Goal: Information Seeking & Learning: Learn about a topic

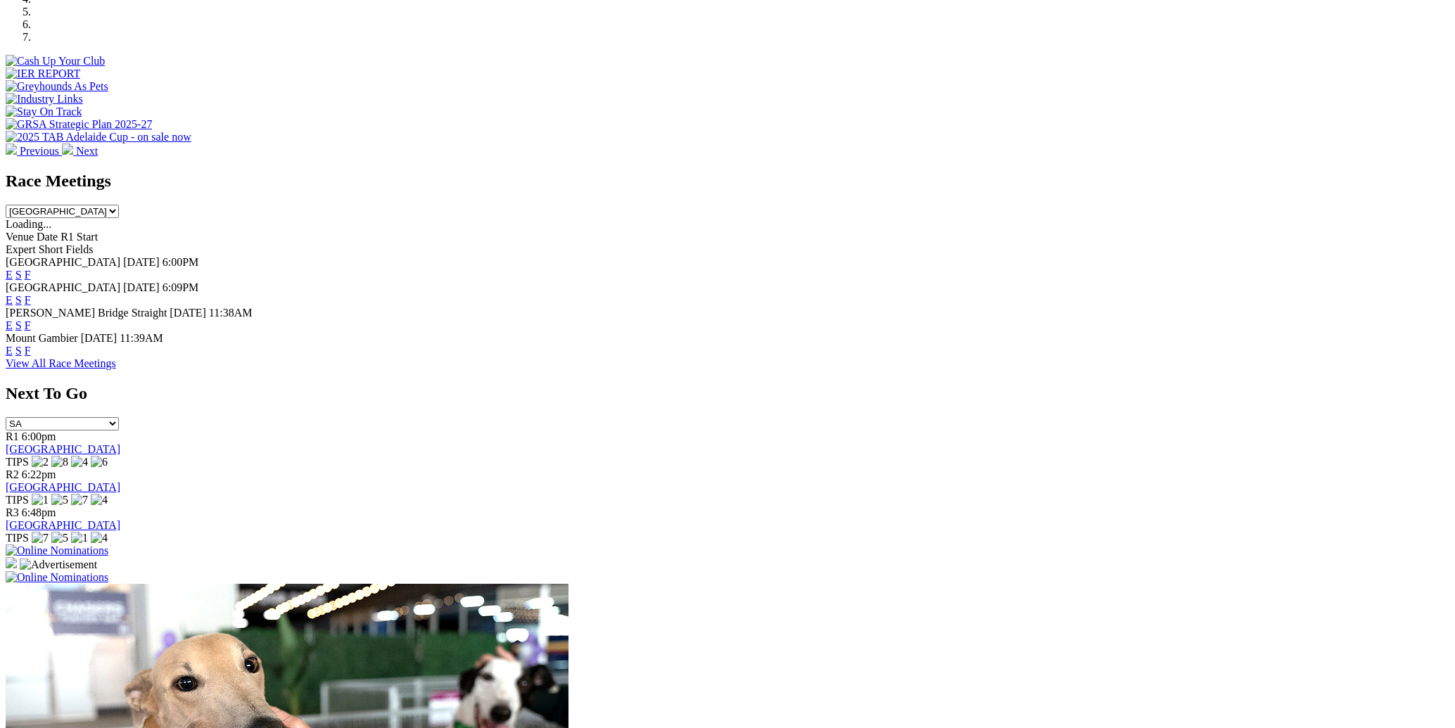
scroll to position [201, 0]
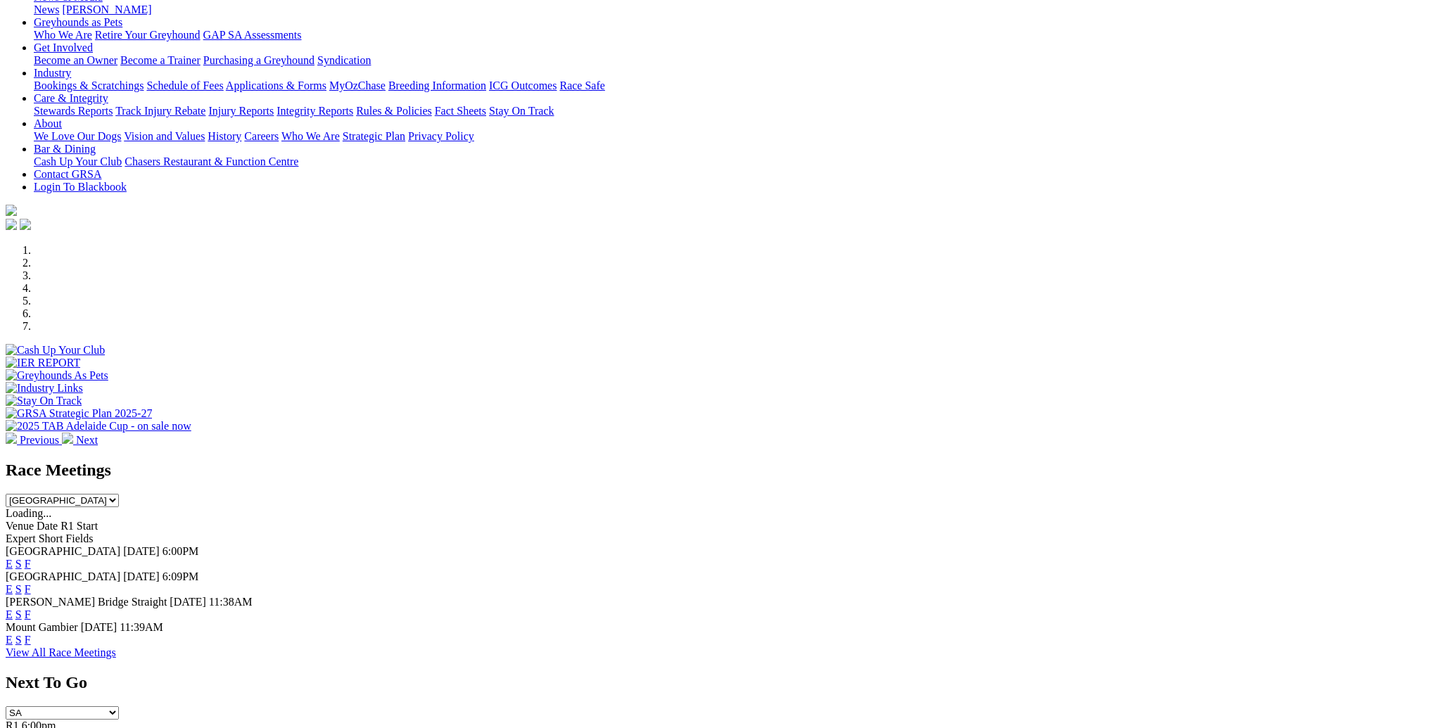
click at [31, 609] on link "F" at bounding box center [28, 615] width 6 height 12
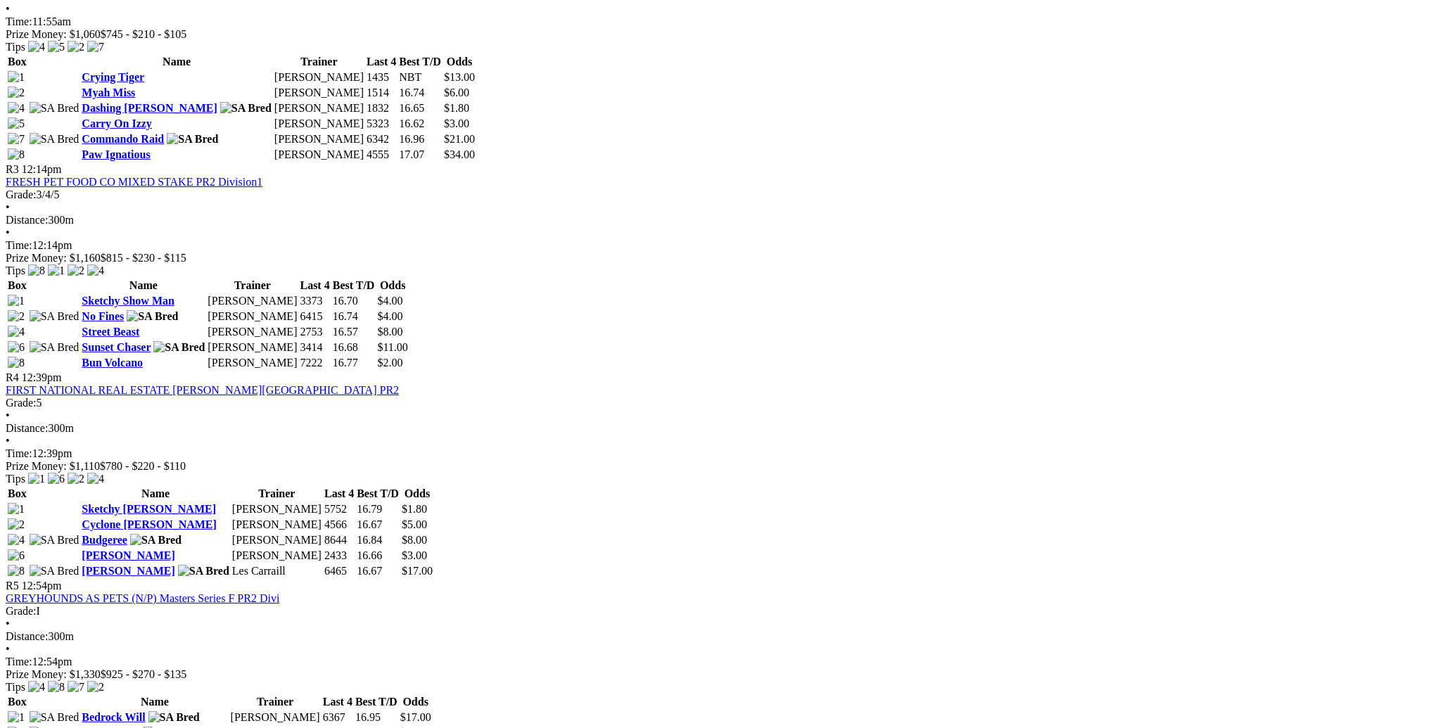
scroll to position [905, 0]
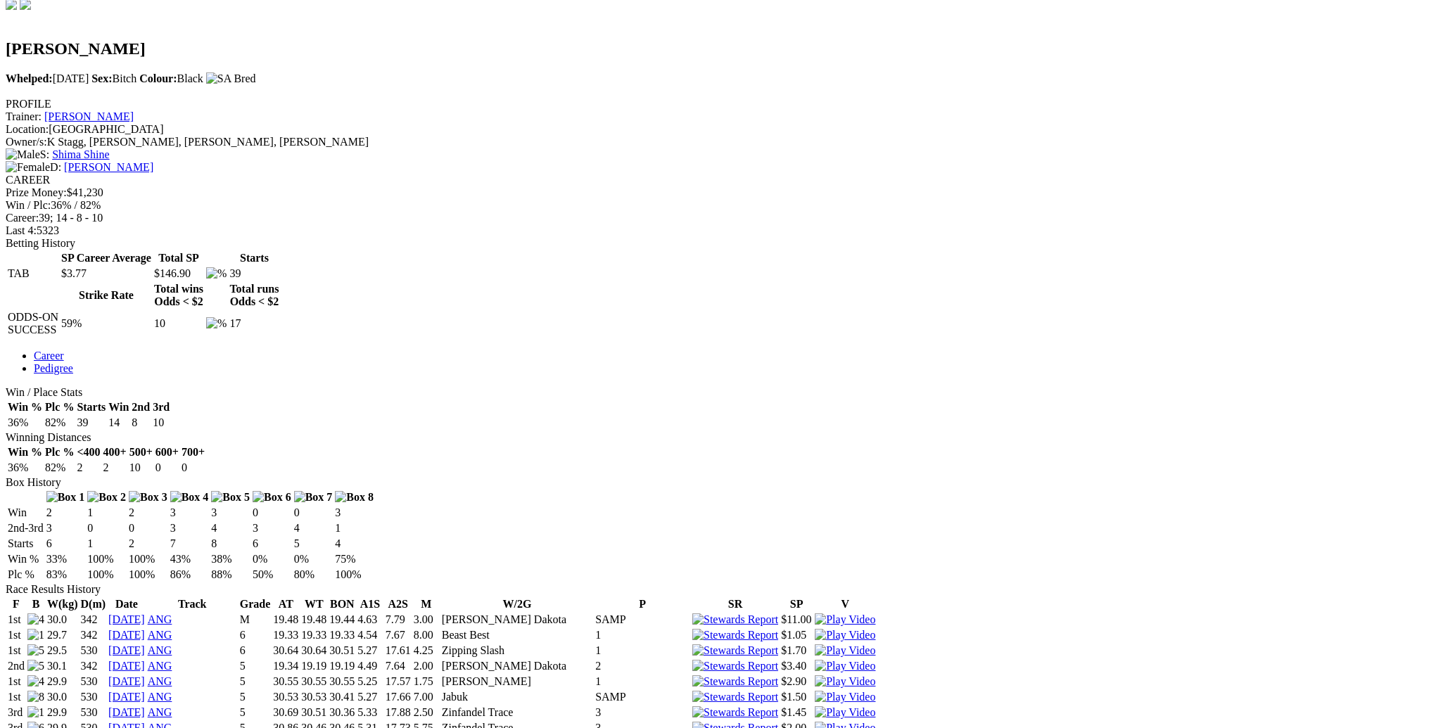
scroll to position [402, 0]
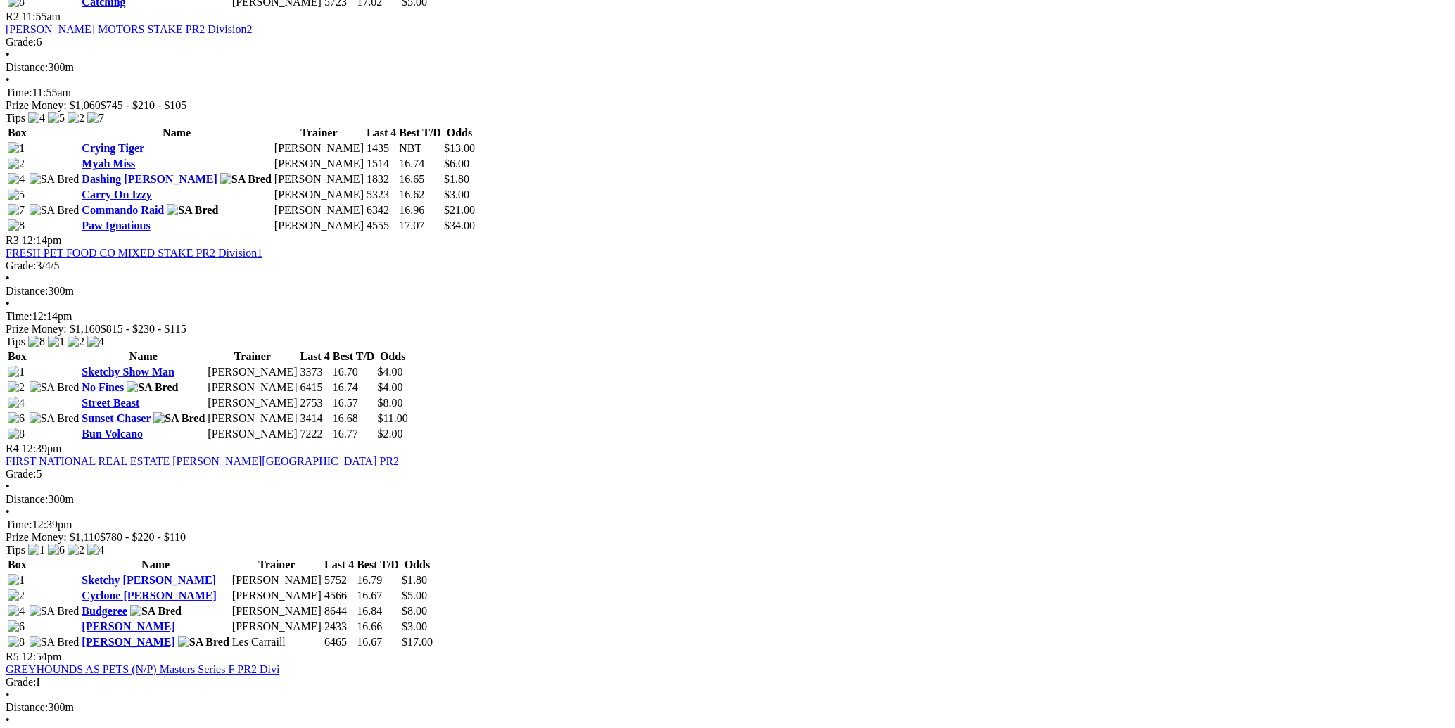
scroll to position [1005, 0]
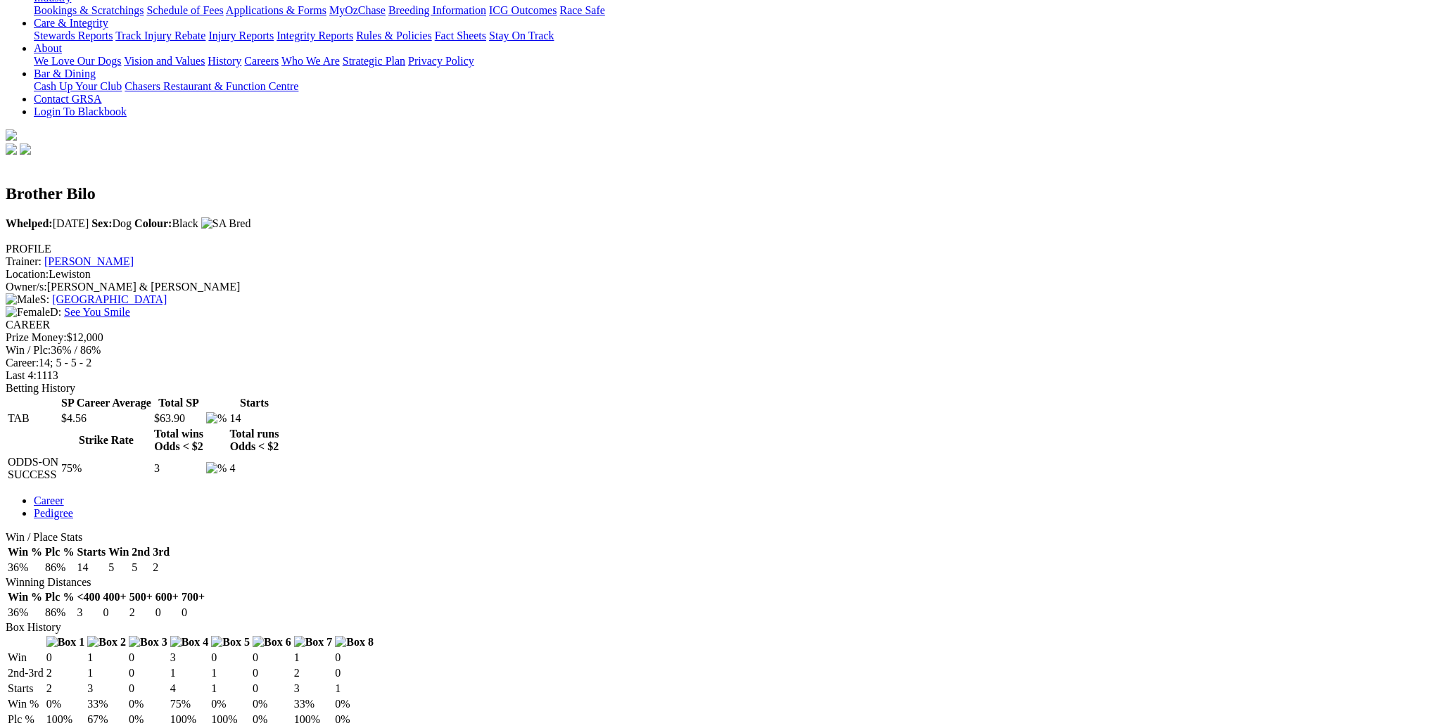
scroll to position [402, 0]
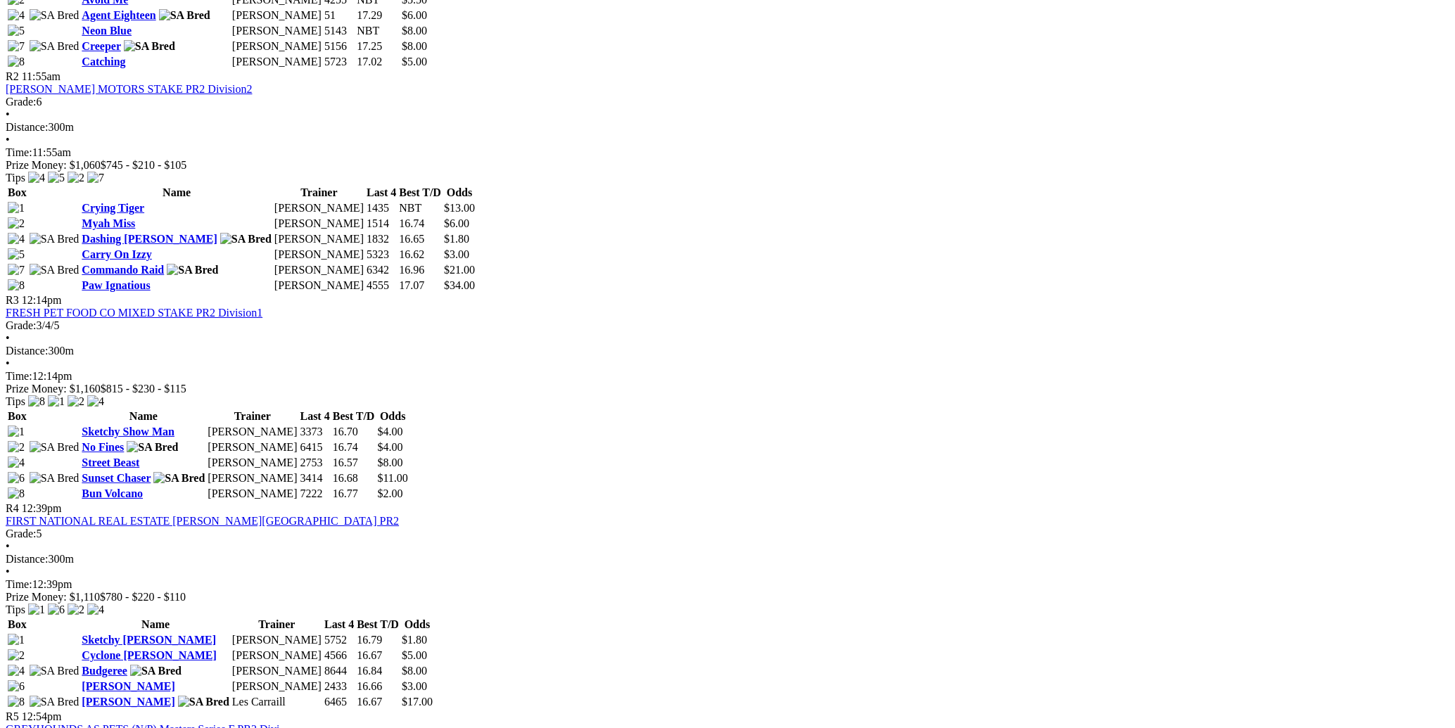
scroll to position [905, 0]
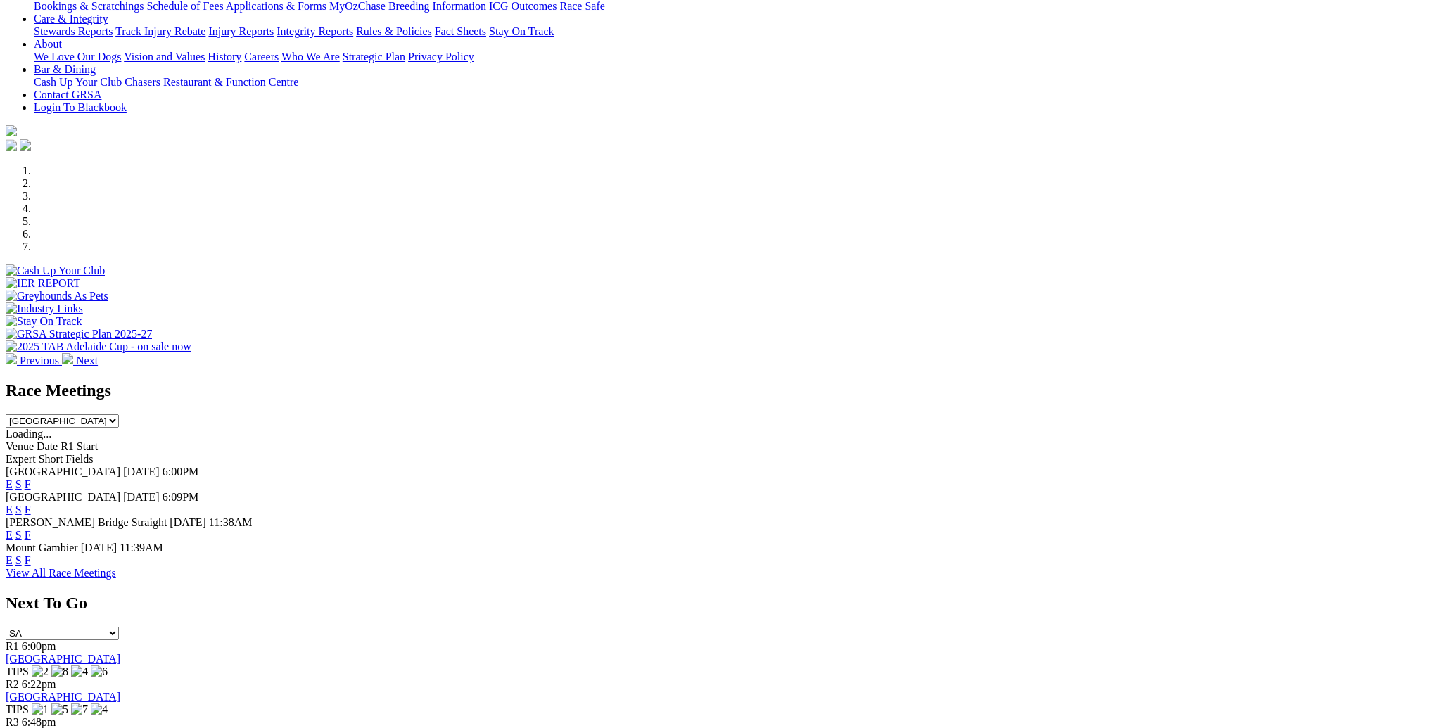
scroll to position [402, 0]
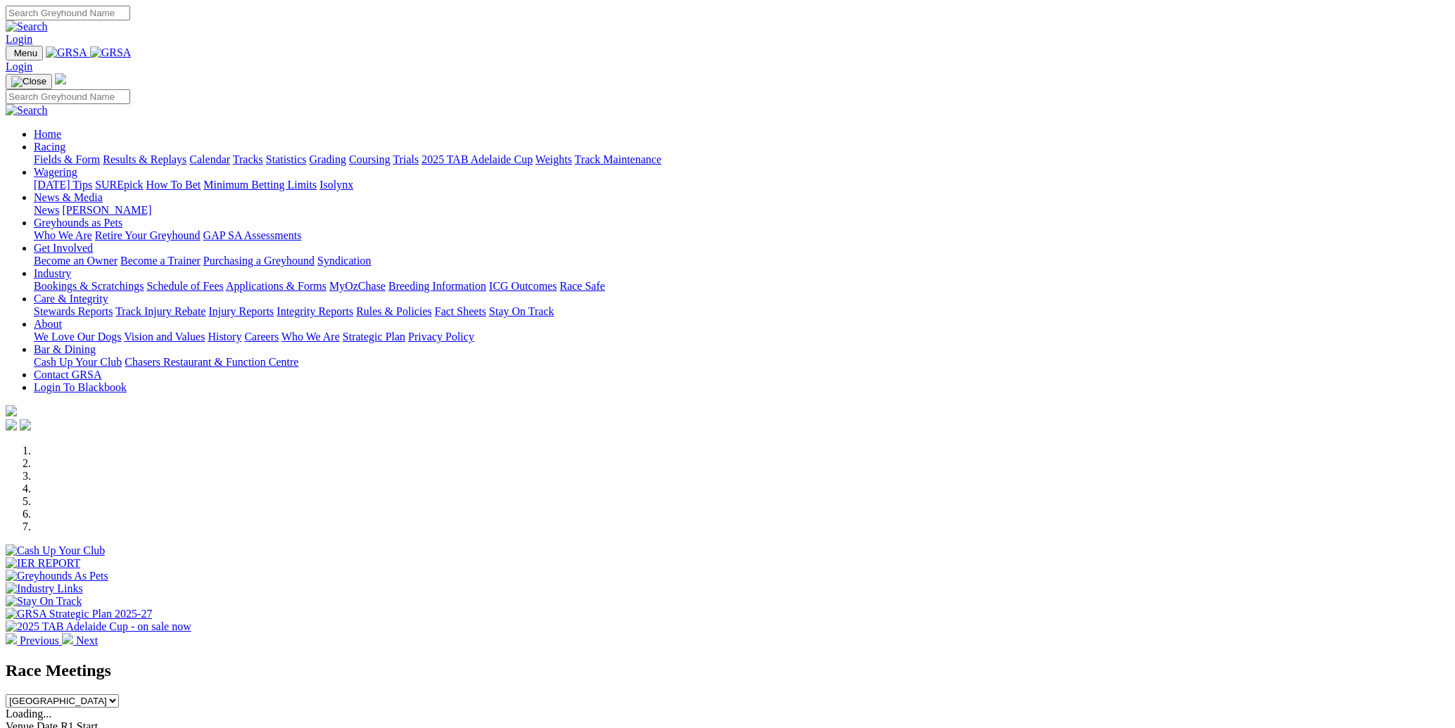
scroll to position [402, 0]
